Goal: Navigation & Orientation: Find specific page/section

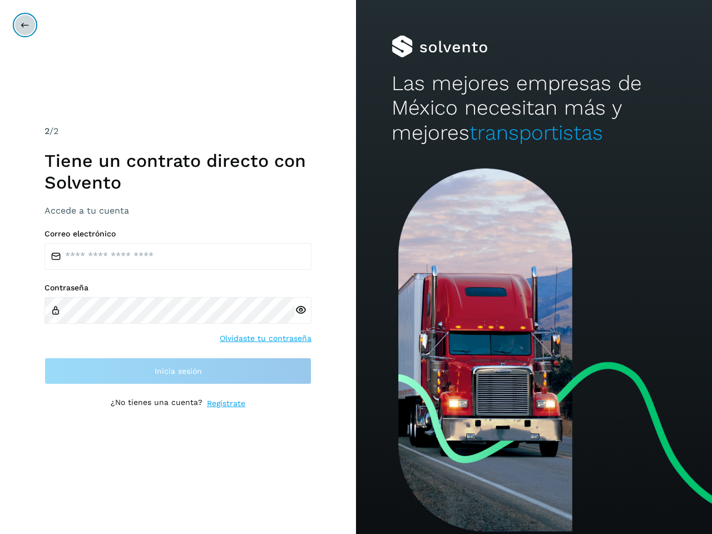
click at [25, 25] on icon at bounding box center [25, 25] width 9 height 9
click at [300, 310] on icon at bounding box center [301, 310] width 12 height 12
click at [266, 338] on link "Olvidaste tu contraseña" at bounding box center [266, 338] width 92 height 12
click at [226, 403] on link "Regístrate" at bounding box center [226, 403] width 38 height 12
